Goal: Complete application form

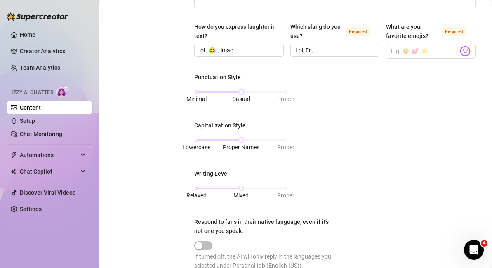
scroll to position [288, 0]
click at [285, 91] on div "Minimal Casual Proper" at bounding box center [240, 91] width 89 height 5
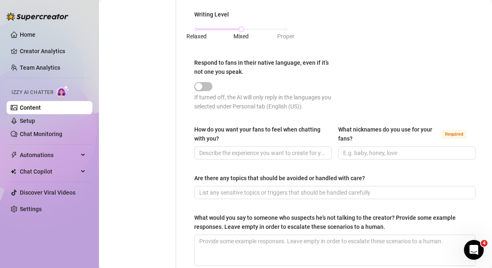
scroll to position [447, 0]
click at [352, 154] on input "What nicknames do you use for your fans? Required" at bounding box center [406, 152] width 126 height 9
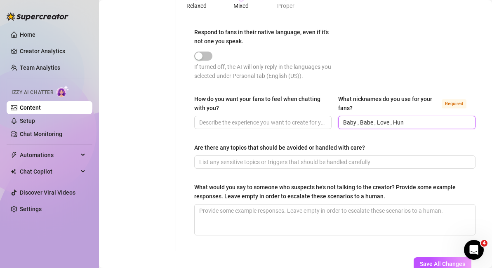
scroll to position [479, 0]
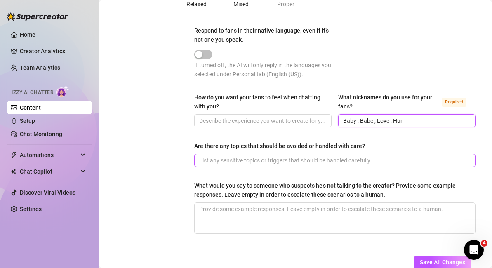
type input "Baby , Babe , Love , Hun"
click at [294, 158] on input "Are there any topics that should be avoided or handled with care?" at bounding box center [334, 160] width 270 height 9
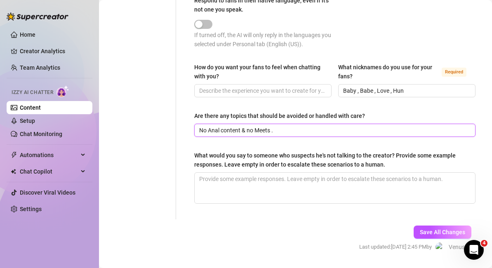
scroll to position [512, 0]
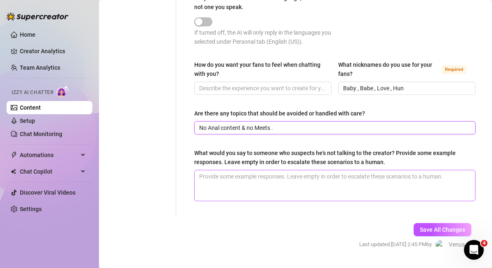
type input "No Anal content & no Meets ."
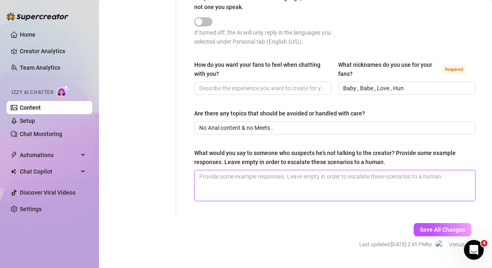
click at [286, 177] on textarea "What would you say to someone who suspects he's not talking to the creator? Pro…" at bounding box center [335, 185] width 280 height 31
type textarea "I"
type textarea "I'"
type textarea "I'm"
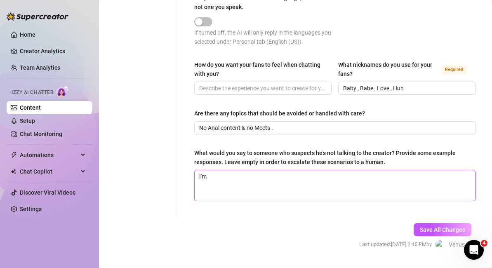
type textarea "I'm m"
type textarea "I'm"
type textarea "I'"
type textarea "I"
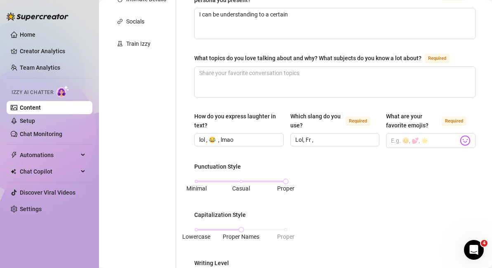
scroll to position [96, 0]
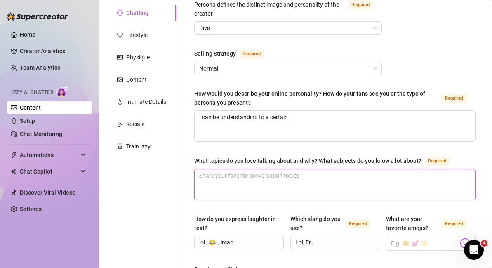
click at [231, 187] on textarea "What topics do you love talking about and why? What subjects do you know a lot …" at bounding box center [335, 184] width 280 height 31
type textarea "S"
type textarea "So"
type textarea "Sol"
type textarea "Solo"
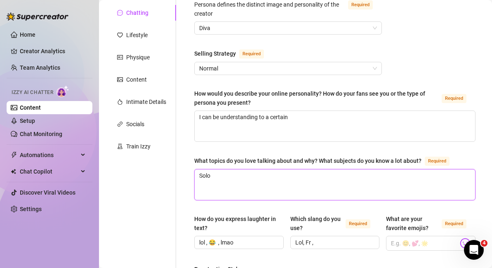
type textarea "Solo"
type textarea "Solo ,"
type textarea "Solo , P"
type textarea "Solo , Pu"
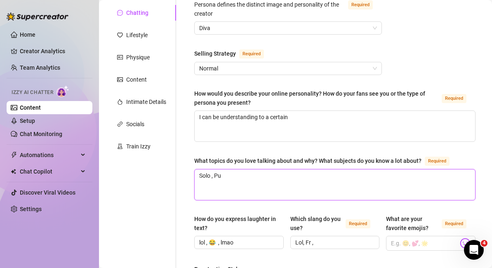
type textarea "Solo , Pus"
type textarea "Solo , Puss"
type textarea "Solo , Pussy"
type textarea "Solo , Pussy p"
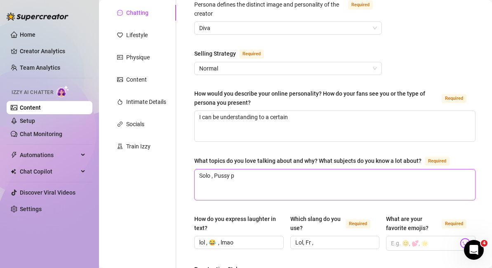
type textarea "Solo , Pussy pl"
type textarea "Solo , Pussy pla"
type textarea "Solo , Pussy play"
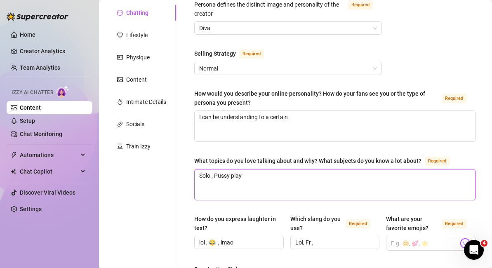
type textarea "Solo , Pussy play"
type textarea "Solo , Pussy play ,"
type textarea "Solo , Pussy play , B"
type textarea "Solo , Pussy play , B/"
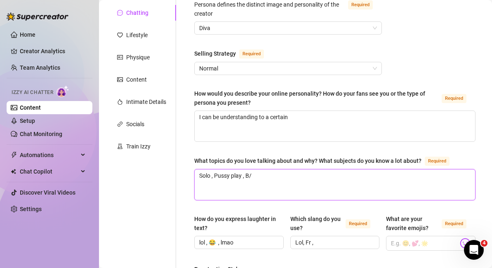
type textarea "Solo , Pussy play , B/G"
type textarea "Solo , Pussy play , B/G C"
type textarea "Solo , Pussy play , B/G Co"
type textarea "Solo , Pussy play , B/G Con"
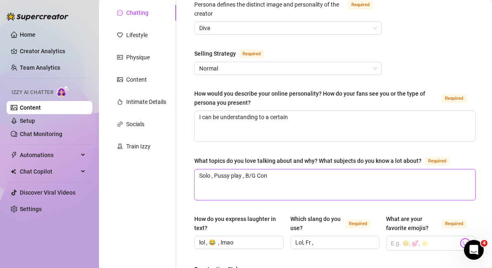
type textarea "Solo , Pussy play , B/G Cont"
type textarea "Solo , Pussy play , B/G [PERSON_NAME]"
type textarea "Solo , Pussy play , B/G Conten"
type textarea "Solo , Pussy play , B/G Content"
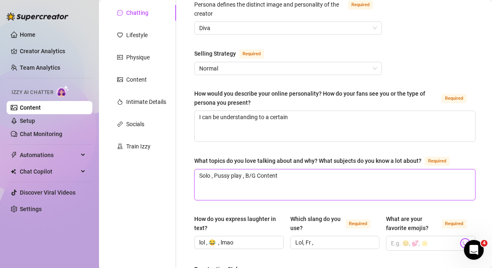
type textarea "Solo , Pussy play , B/G Content ."
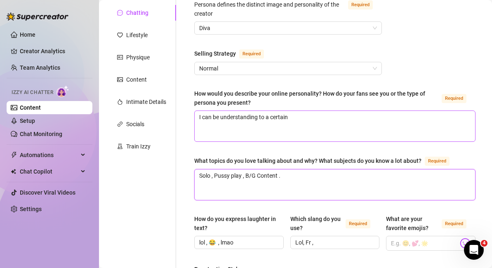
type textarea "Solo , Pussy play , B/G Content ."
click at [306, 116] on textarea "I can be understanding to a certain" at bounding box center [335, 126] width 280 height 31
type textarea "I can be understanding to a certain e"
type textarea "I can be understanding to a certain ex"
type textarea "I can be understanding to a certain ext"
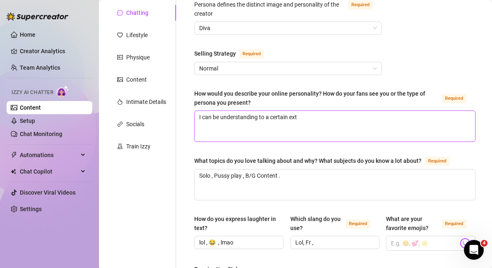
type textarea "I can be understanding to a certain exte"
type textarea "I can be understanding to a certain exten"
type textarea "I can be understanding to a certain extent"
type textarea "I can be understanding to a certain extent ."
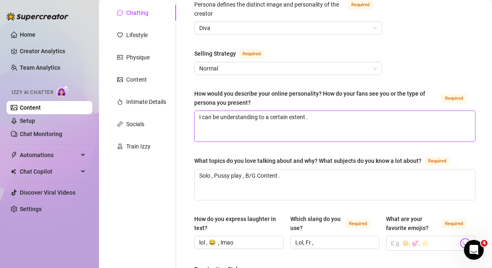
type textarea "I can be understanding to a certain extent ."
type textarea "I can be understanding to a certain extent . I"
type textarea "I can be understanding to a certain extent . I d"
type textarea "I can be understanding to a certain extent . I do"
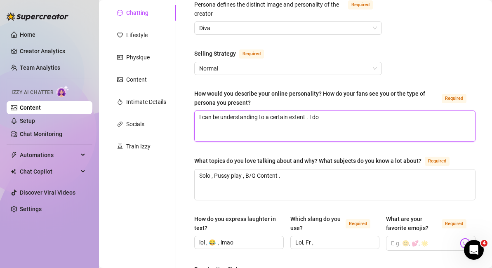
type textarea "I can be understanding to a certain extent . I do"
type textarea "I can be understanding to a certain extent . I do n"
type textarea "I can be understanding to a certain extent . I do no"
type textarea "I can be understanding to a certain extent . I do not"
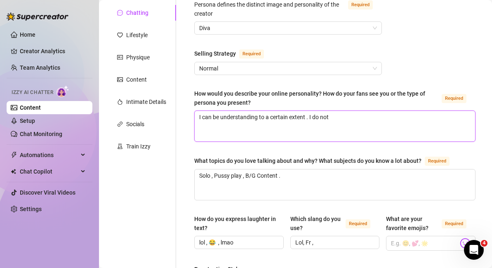
type textarea "I can be understanding to a certain extent . I do not l"
type textarea "I can be understanding to a certain extent . I do not li"
type textarea "I can be understanding to a certain extent . I do not lik"
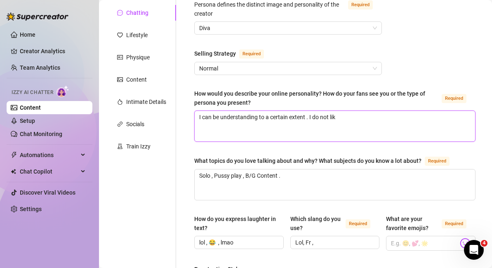
type textarea "I can be understanding to a certain extent . I do not like"
type textarea "I can be understanding to a certain extent . I do not like b"
type textarea "I can be understanding to a certain extent . I do not like be"
type textarea "I can be understanding to a certain extent . I do not like bei"
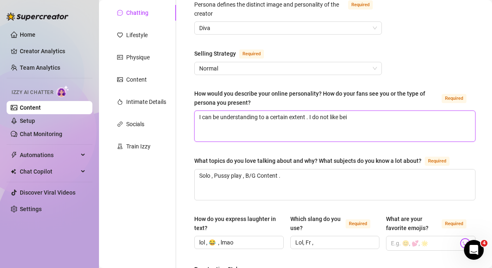
type textarea "I can be understanding to a certain extent . I do not like bein"
type textarea "I can be understanding to a certain extent . I do not like being"
type textarea "I can be understanding to a certain extent . I do not like being t"
type textarea "I can be understanding to a certain extent . I do not like being ta"
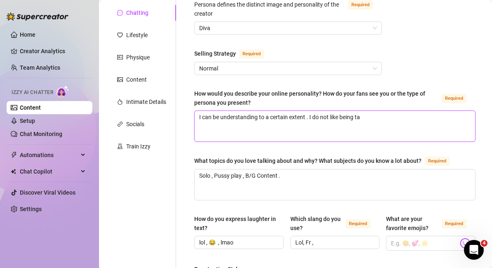
type textarea "I can be understanding to a certain extent . I do not like being tak"
type textarea "I can be understanding to a certain extent . I do not like being take"
type textarea "I can be understanding to a certain extent . I do not like being taken"
type textarea "I can be understanding to a certain extent . I do not like being taken a"
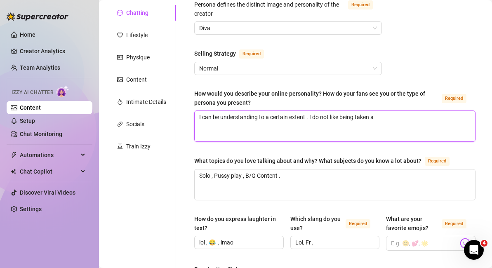
type textarea "I can be understanding to a certain extent . I do not like being taken ad"
type textarea "I can be understanding to a certain extent . I do not like being taken adv"
type textarea "I can be understanding to a certain extent . I do not like being taken adva"
type textarea "I can be understanding to a certain extent . I do not like being taken advan"
type textarea "I can be understanding to a certain extent . I do not like being taken advant"
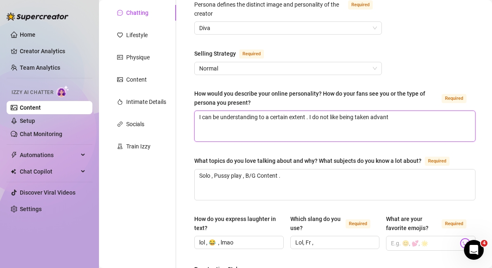
type textarea "I can be understanding to a certain extent . I do not like being taken advanta"
type textarea "I can be understanding to a certain extent . I do not like being taken advantag"
type textarea "I can be understanding to a certain extent . I do not like being taken advantage"
type textarea "I can be understanding to a certain extent . I do not like being taken advantag…"
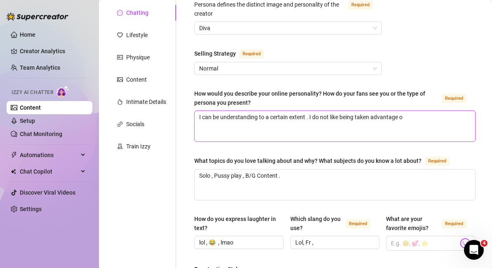
type textarea "I can be understanding to a certain extent . I do not like being taken advantag…"
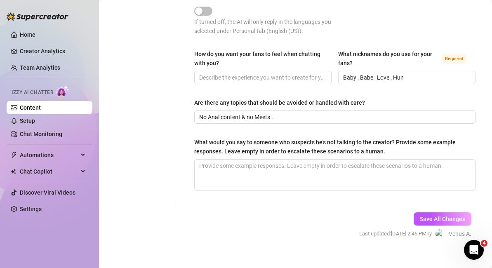
scroll to position [532, 0]
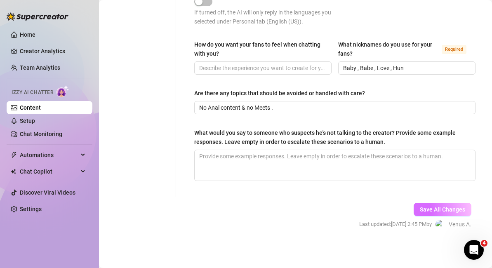
click at [455, 211] on span "Save All Changes" at bounding box center [442, 209] width 45 height 7
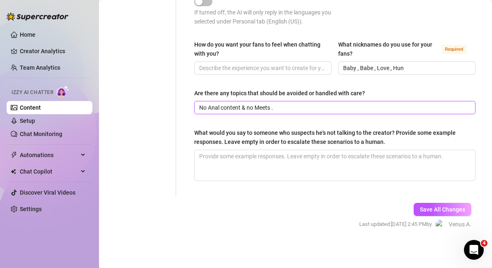
click at [280, 108] on input "No Anal content & no Meets ." at bounding box center [334, 107] width 270 height 9
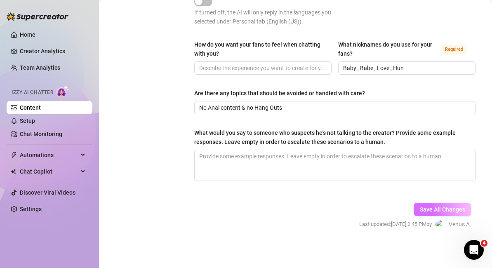
click at [434, 203] on button "Save All Changes" at bounding box center [443, 209] width 58 height 13
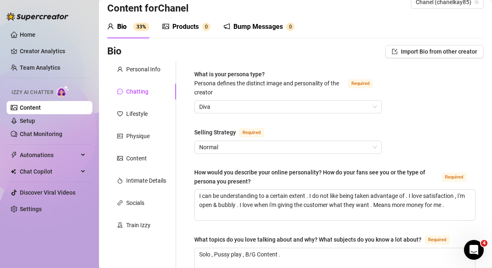
scroll to position [0, 0]
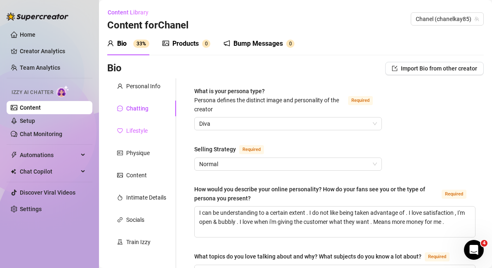
click at [150, 127] on div "Lifestyle" at bounding box center [141, 131] width 69 height 16
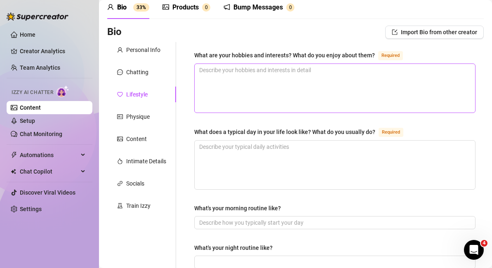
scroll to position [37, 0]
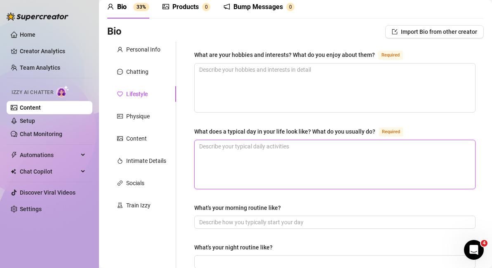
click at [242, 146] on textarea "What does a typical day in your life look like? What do you usually do? Required" at bounding box center [335, 164] width 280 height 49
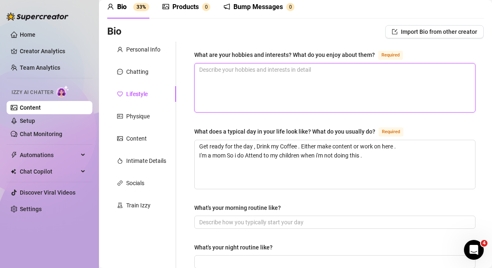
click at [242, 78] on textarea "What are your hobbies and interests? What do you enjoy about them? Required" at bounding box center [335, 87] width 280 height 49
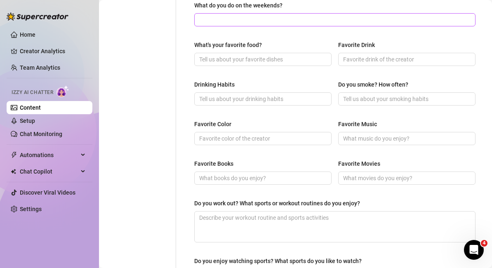
scroll to position [318, 0]
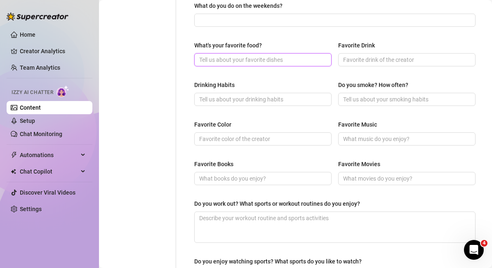
click at [252, 60] on input "What's your favorite food?" at bounding box center [262, 59] width 126 height 9
click at [240, 59] on input "Mexican & Itailian" at bounding box center [262, 59] width 126 height 9
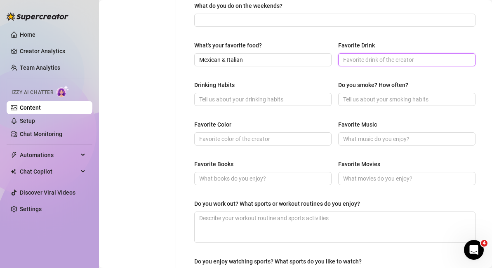
click at [376, 60] on input "Favorite Drink" at bounding box center [406, 59] width 126 height 9
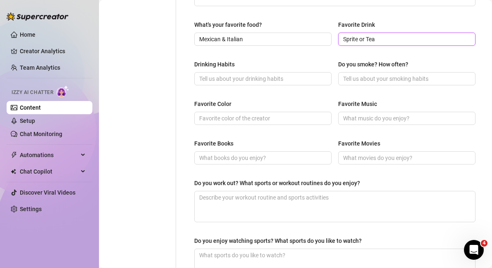
scroll to position [340, 0]
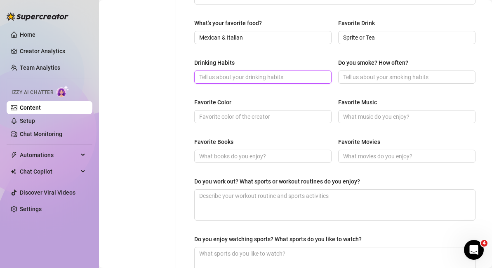
click at [301, 80] on input "Drinking Habits" at bounding box center [262, 77] width 126 height 9
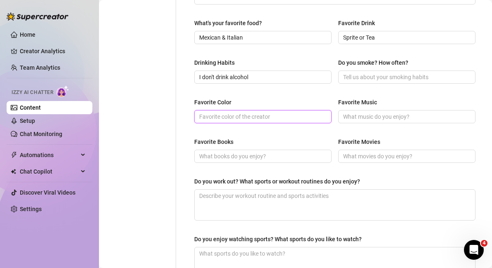
click at [233, 118] on input "Favorite Color" at bounding box center [262, 116] width 126 height 9
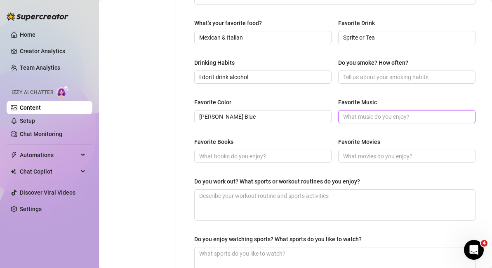
click at [369, 112] on input "Favorite Music" at bounding box center [406, 116] width 126 height 9
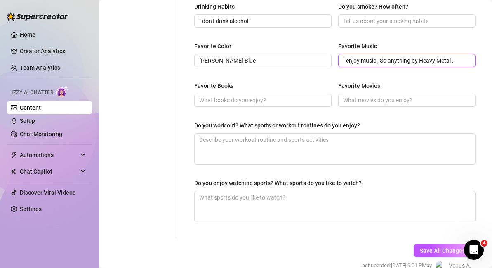
scroll to position [397, 0]
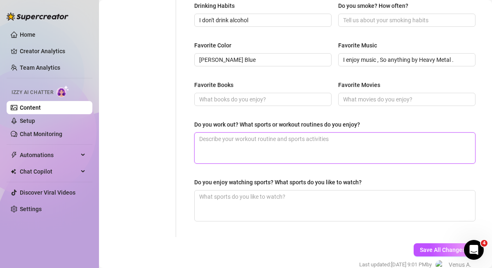
click at [328, 144] on textarea "Do you work out? What sports or workout routines do you enjoy?" at bounding box center [335, 148] width 280 height 31
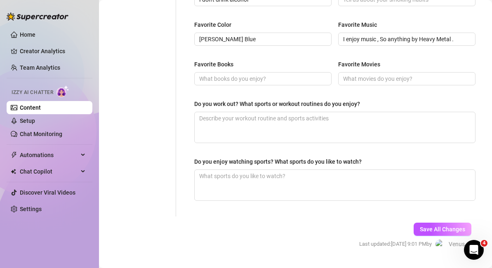
scroll to position [421, 0]
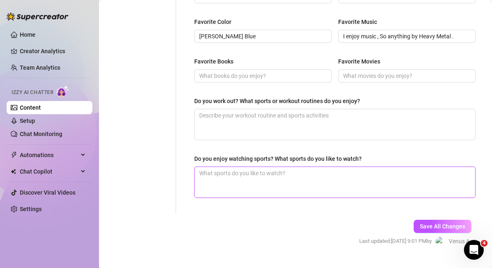
click at [321, 179] on textarea "Do you enjoy watching sports? What sports do you like to watch?" at bounding box center [335, 182] width 280 height 31
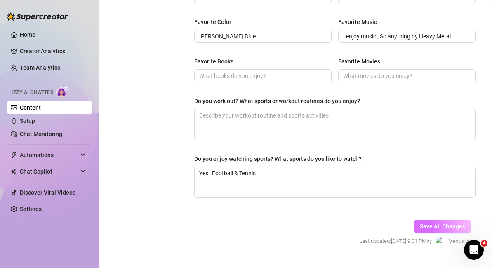
click at [421, 226] on span "Save All Changes" at bounding box center [442, 226] width 45 height 7
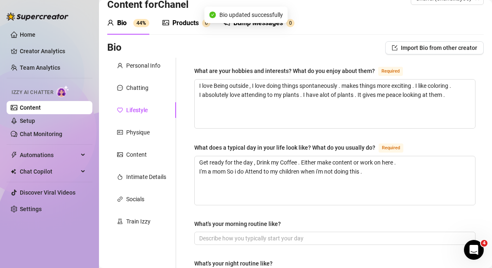
scroll to position [0, 0]
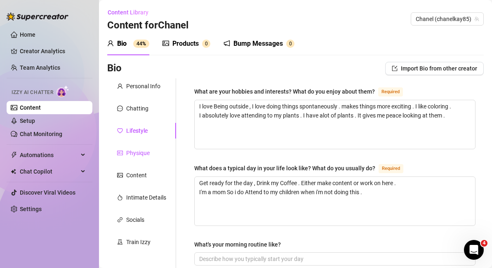
click at [131, 150] on div "Physique" at bounding box center [138, 152] width 24 height 9
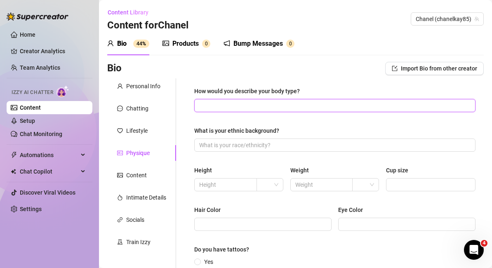
click at [236, 106] on input "How would you describe your body type?" at bounding box center [334, 105] width 270 height 9
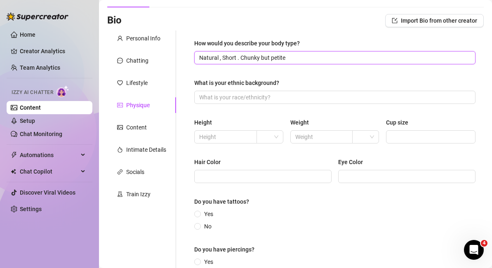
scroll to position [48, 0]
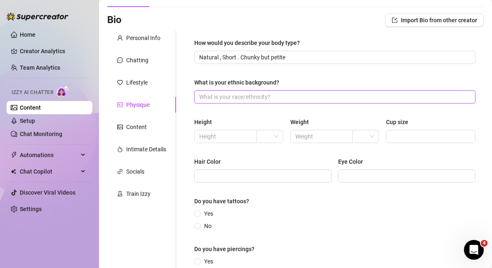
click at [255, 99] on input "What is your ethnic background?" at bounding box center [334, 96] width 270 height 9
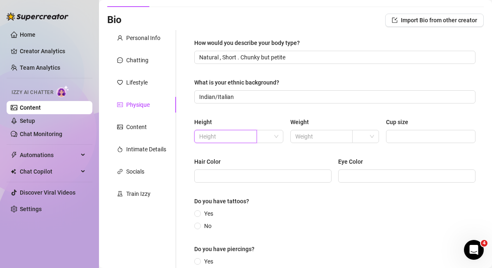
click at [228, 140] on input "text" at bounding box center [224, 136] width 51 height 9
click at [279, 160] on div "Hair Color" at bounding box center [262, 163] width 137 height 12
click at [360, 136] on input "search" at bounding box center [361, 136] width 9 height 12
click at [361, 167] on div "lbs" at bounding box center [366, 166] width 14 height 9
click at [325, 136] on input "text" at bounding box center [320, 136] width 51 height 9
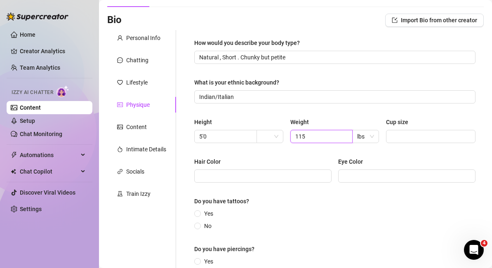
scroll to position [74, 0]
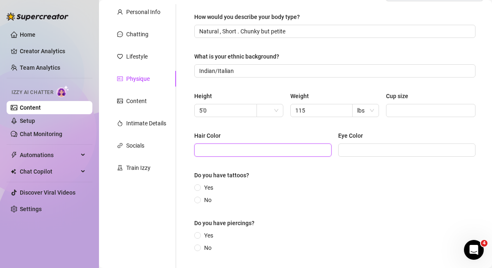
click at [290, 151] on input "Hair Color" at bounding box center [262, 150] width 126 height 9
click at [375, 150] on input "Eye Color" at bounding box center [406, 150] width 126 height 9
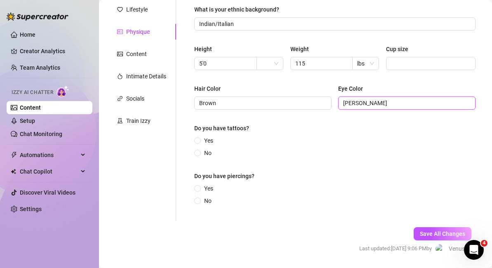
scroll to position [128, 0]
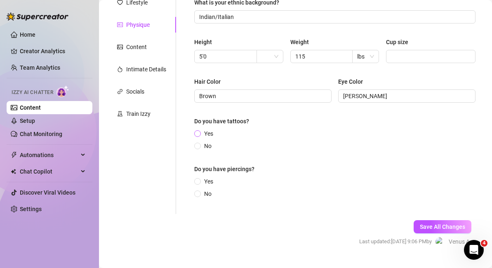
click at [200, 132] on input "Yes" at bounding box center [197, 134] width 3 height 5
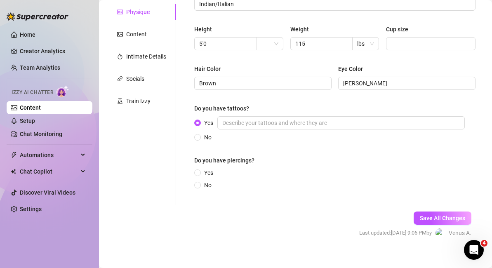
scroll to position [142, 0]
click at [206, 172] on span "Yes" at bounding box center [209, 171] width 16 height 9
click at [200, 172] on input "Yes" at bounding box center [197, 172] width 3 height 5
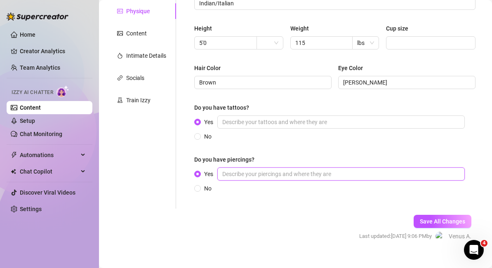
click at [233, 171] on input "Yes" at bounding box center [340, 173] width 247 height 13
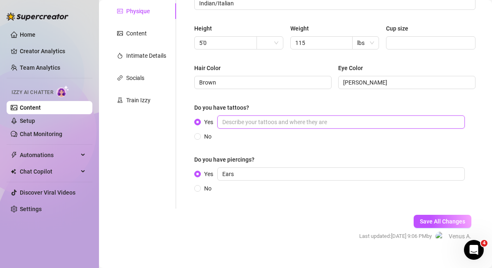
click at [244, 122] on input "Yes" at bounding box center [340, 121] width 247 height 13
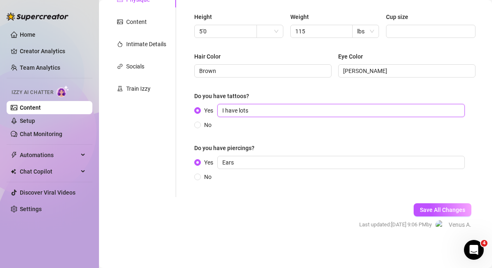
scroll to position [155, 0]
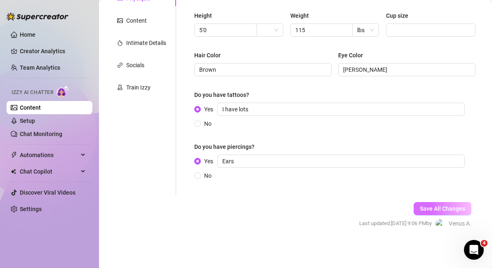
click at [429, 206] on span "Save All Changes" at bounding box center [442, 208] width 45 height 7
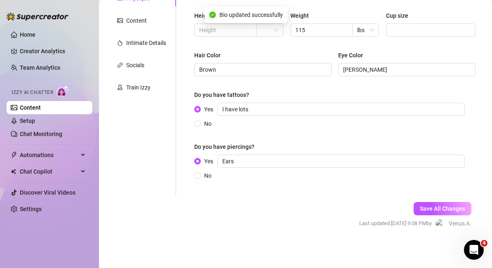
scroll to position [109, 0]
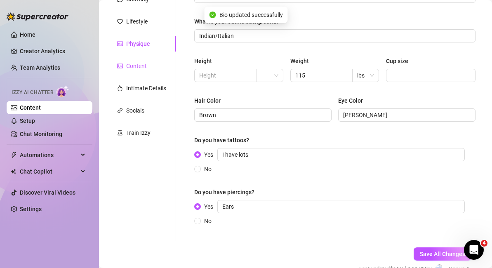
click at [143, 67] on div "Content" at bounding box center [136, 65] width 21 height 9
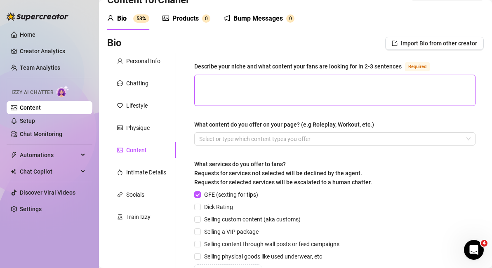
scroll to position [28, 0]
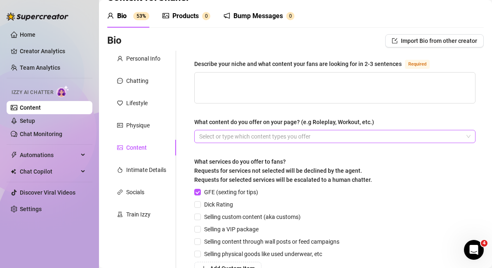
click at [243, 136] on div at bounding box center [330, 137] width 269 height 12
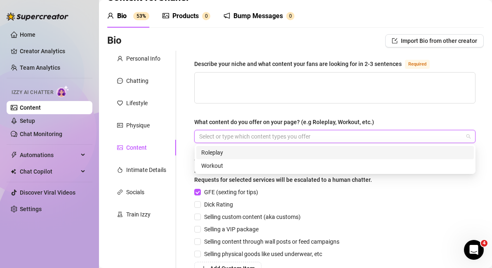
click at [227, 153] on div "Roleplay" at bounding box center [335, 152] width 268 height 9
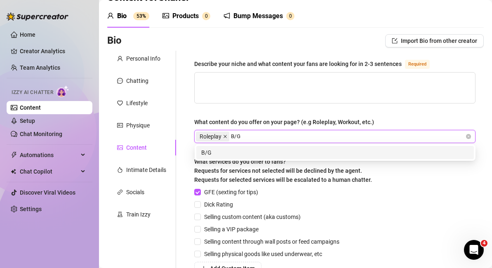
click at [225, 135] on icon "close" at bounding box center [225, 136] width 4 height 4
click at [235, 135] on div at bounding box center [330, 137] width 269 height 12
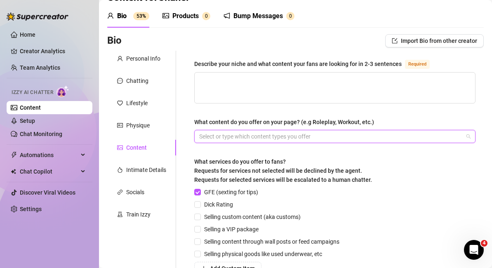
click at [235, 135] on div at bounding box center [330, 137] width 269 height 12
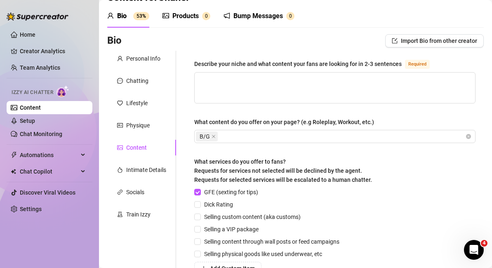
click at [281, 111] on div "Describe your niche and what content your fans are looking for in 2-3 sentences…" at bounding box center [334, 190] width 281 height 263
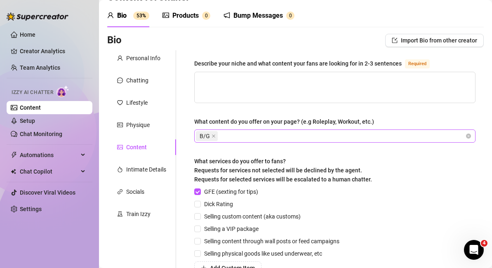
click at [242, 137] on div "B/G" at bounding box center [330, 136] width 269 height 12
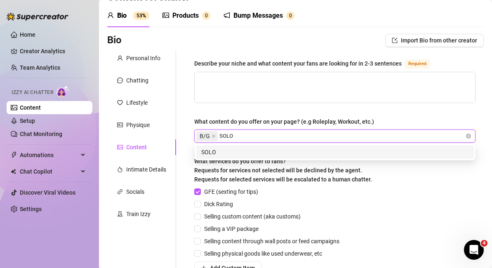
click at [237, 156] on div "SOLO" at bounding box center [335, 152] width 268 height 9
click at [254, 154] on div "FETISHES" at bounding box center [335, 152] width 268 height 9
click at [302, 153] on div "SPECIAL REQUESTS" at bounding box center [335, 152] width 268 height 9
click at [350, 153] on div "FEET" at bounding box center [335, 152] width 268 height 9
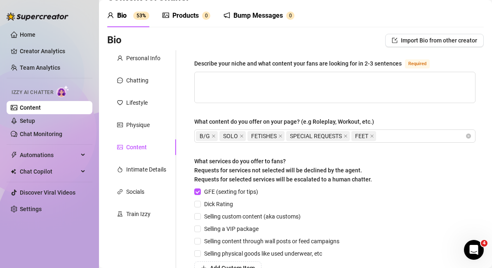
click at [420, 112] on div "Describe your niche and what content your fans are looking for in 2-3 sentences…" at bounding box center [334, 190] width 281 height 263
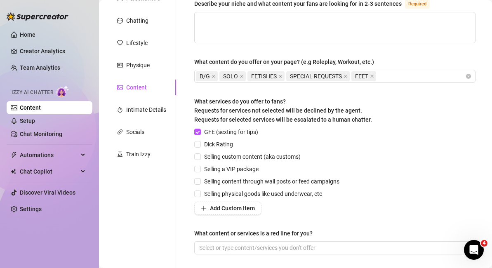
scroll to position [92, 0]
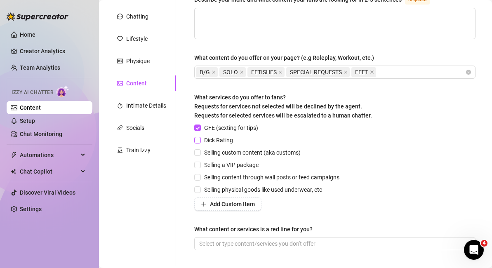
click at [196, 139] on input "Dick Rating" at bounding box center [197, 140] width 6 height 6
click at [199, 154] on input "Selling custom content (aka customs)" at bounding box center [197, 152] width 6 height 6
click at [198, 179] on input "Selling content through wall posts or feed campaigns" at bounding box center [197, 177] width 6 height 6
click at [198, 190] on input "Selling physical goods like used underwear, etc" at bounding box center [197, 189] width 6 height 6
click at [200, 166] on input "Selling a VIP package" at bounding box center [197, 165] width 6 height 6
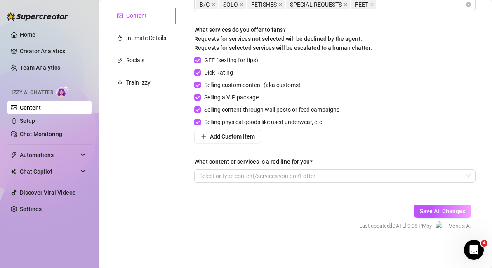
scroll to position [162, 0]
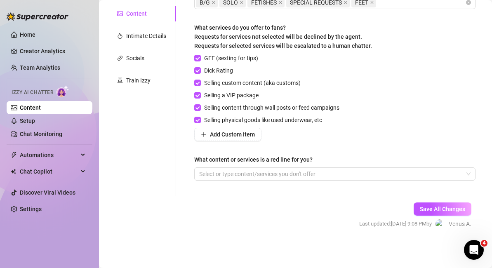
click at [223, 172] on div at bounding box center [330, 174] width 269 height 12
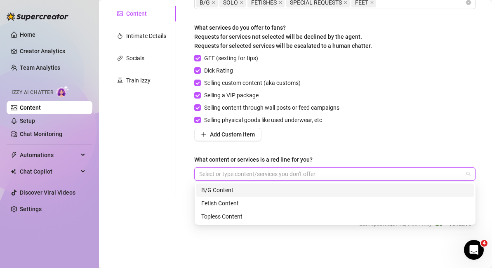
click at [291, 153] on div "Describe your niche and what content your fans are looking for in 2-3 sentences…" at bounding box center [334, 56] width 281 height 263
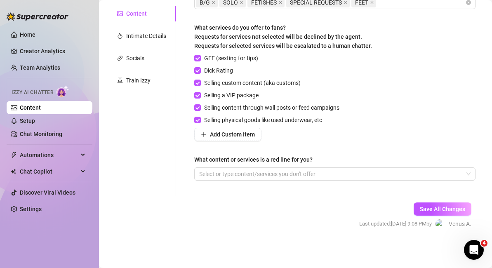
click at [312, 158] on label "What content or services is a red line for you?" at bounding box center [256, 159] width 124 height 9
click at [201, 169] on input "What content or services is a red line for you?" at bounding box center [200, 174] width 2 height 10
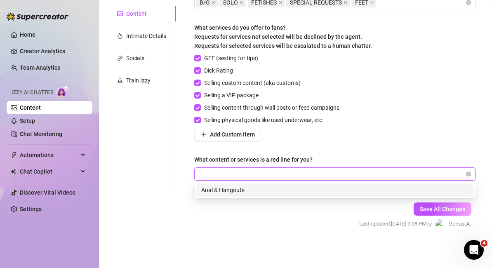
click at [366, 211] on div "Save All Changes Last updated: [DATE] 9:08 PM by [PERSON_NAME]" at bounding box center [415, 215] width 137 height 39
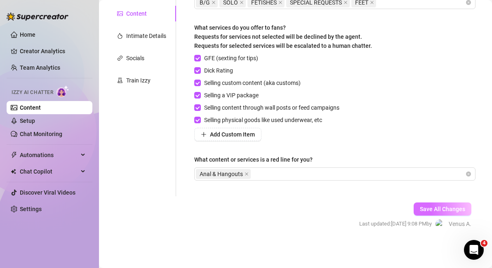
click at [431, 209] on span "Save All Changes" at bounding box center [442, 209] width 45 height 7
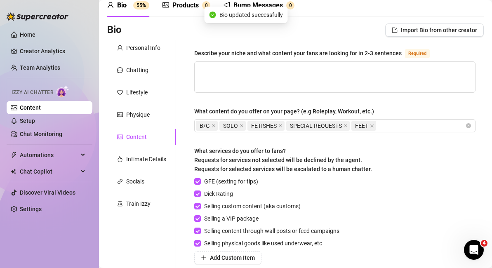
scroll to position [0, 0]
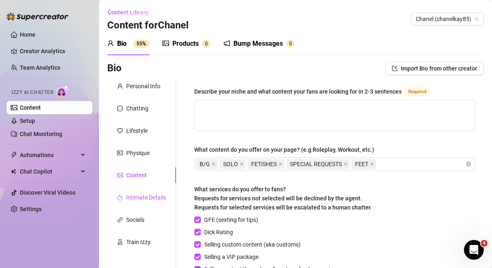
click at [147, 196] on div "Intimate Details" at bounding box center [146, 197] width 40 height 9
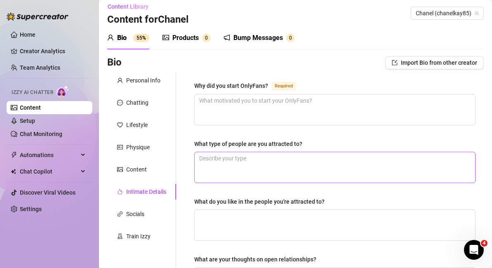
scroll to position [8, 0]
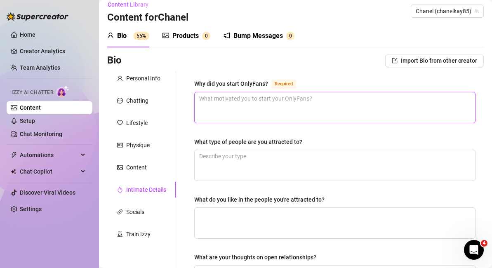
click at [260, 117] on textarea "Why did you start OnlyFans? Required" at bounding box center [335, 107] width 280 height 31
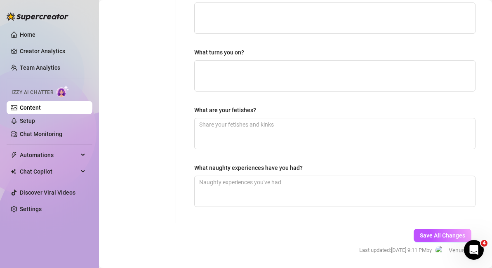
scroll to position [297, 0]
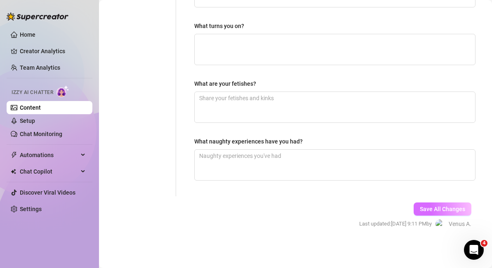
click at [452, 211] on span "Save All Changes" at bounding box center [442, 209] width 45 height 7
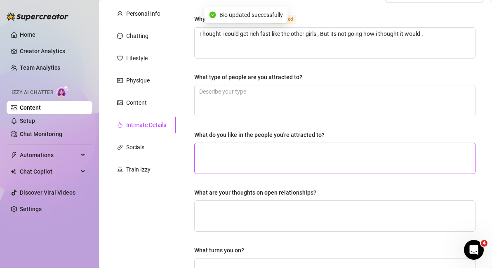
scroll to position [69, 0]
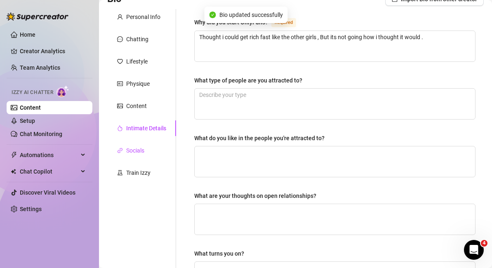
click at [139, 148] on div "Socials" at bounding box center [135, 150] width 18 height 9
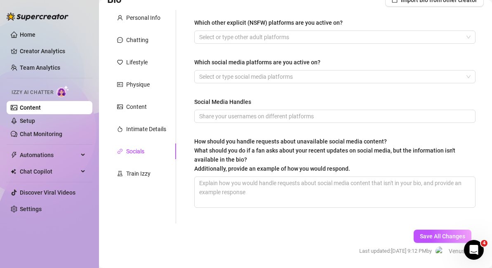
scroll to position [96, 0]
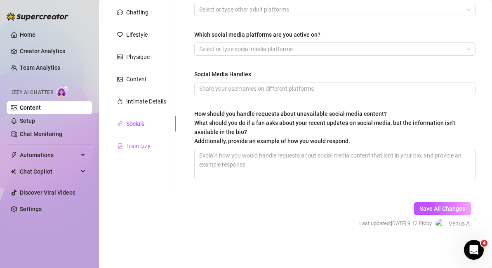
click at [148, 146] on div "Train Izzy" at bounding box center [138, 145] width 24 height 9
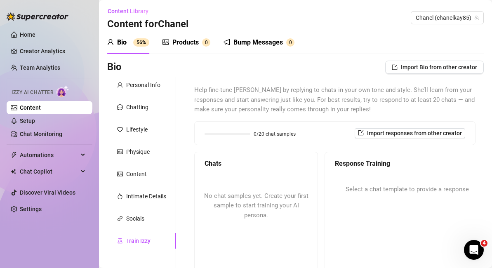
scroll to position [0, 0]
